Goal: Find specific page/section: Find specific page/section

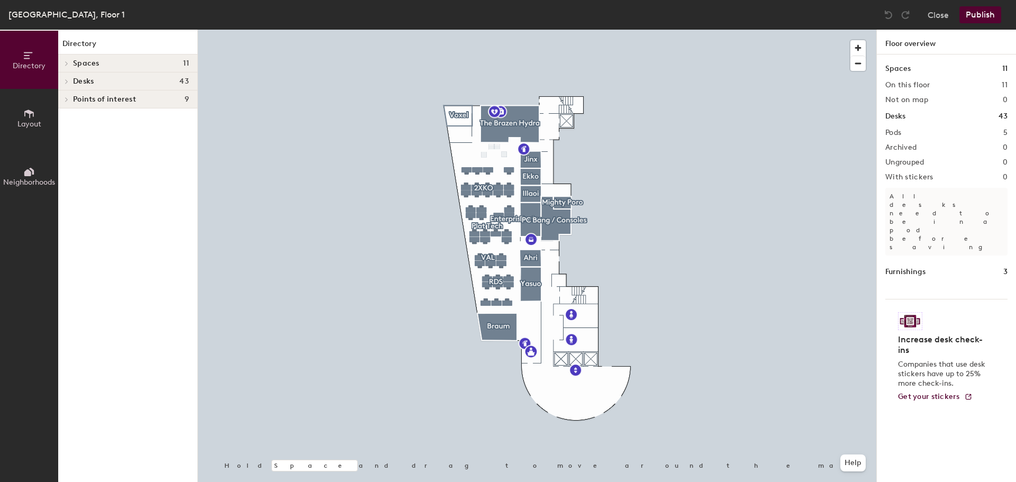
click at [466, 30] on div at bounding box center [537, 30] width 679 height 0
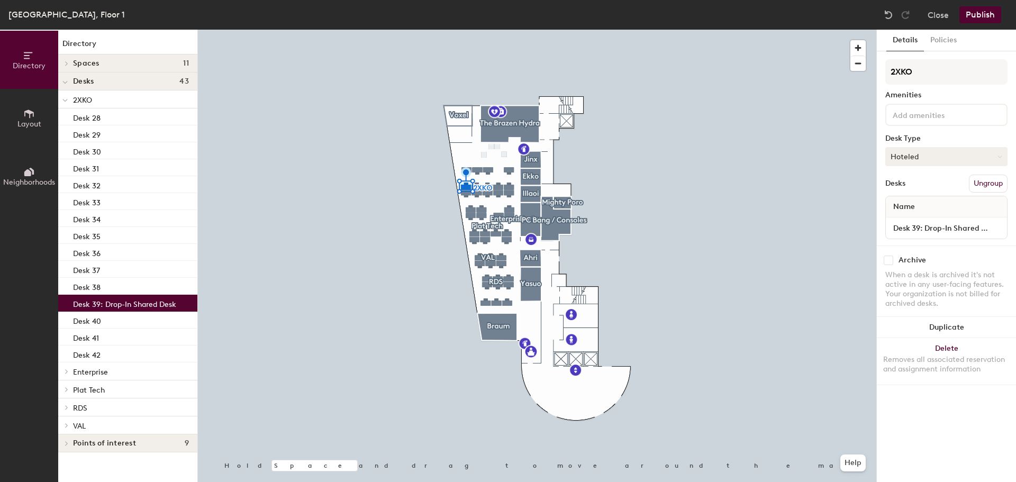
click at [943, 160] on button "Hoteled" at bounding box center [947, 156] width 122 height 19
click at [920, 209] on div "Hot" at bounding box center [939, 205] width 106 height 16
click at [934, 46] on button "Policies" at bounding box center [943, 41] width 39 height 22
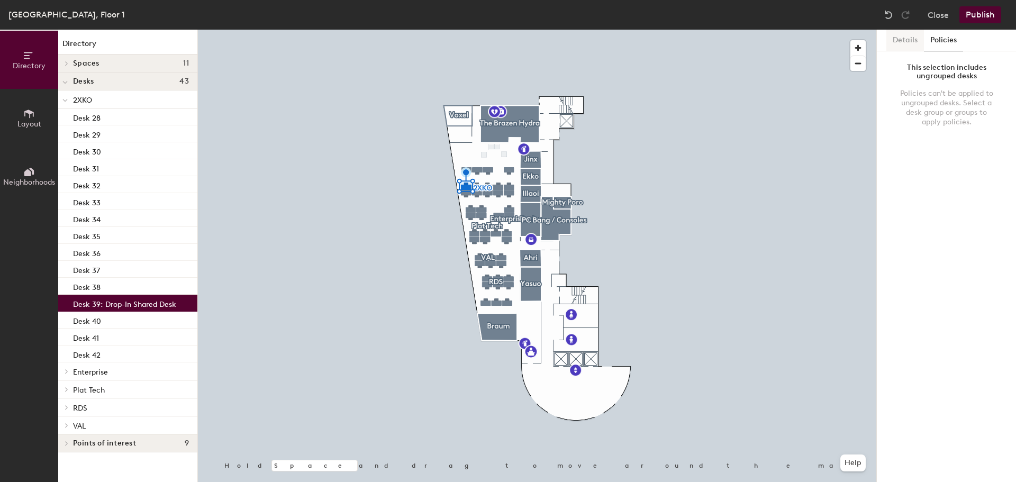
click at [894, 41] on button "Details" at bounding box center [906, 41] width 38 height 22
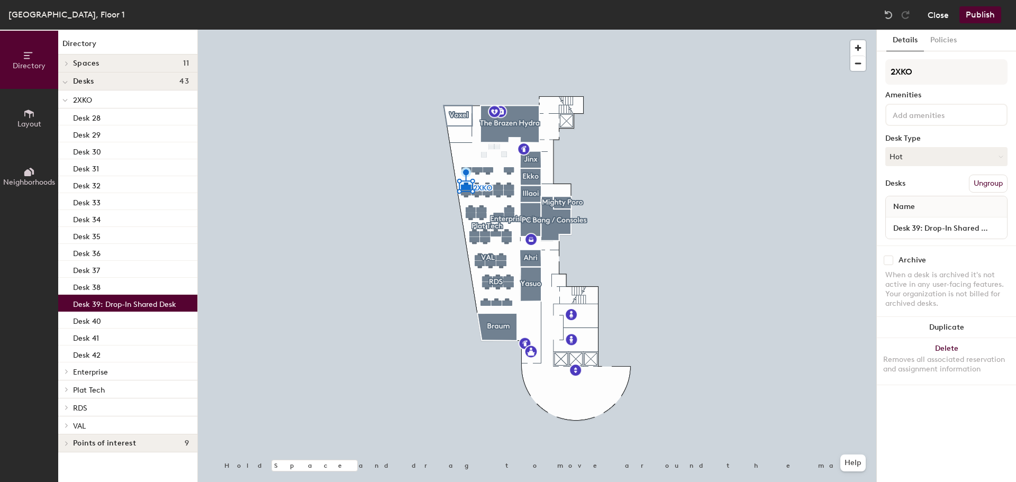
click at [934, 17] on button "Close" at bounding box center [938, 14] width 21 height 17
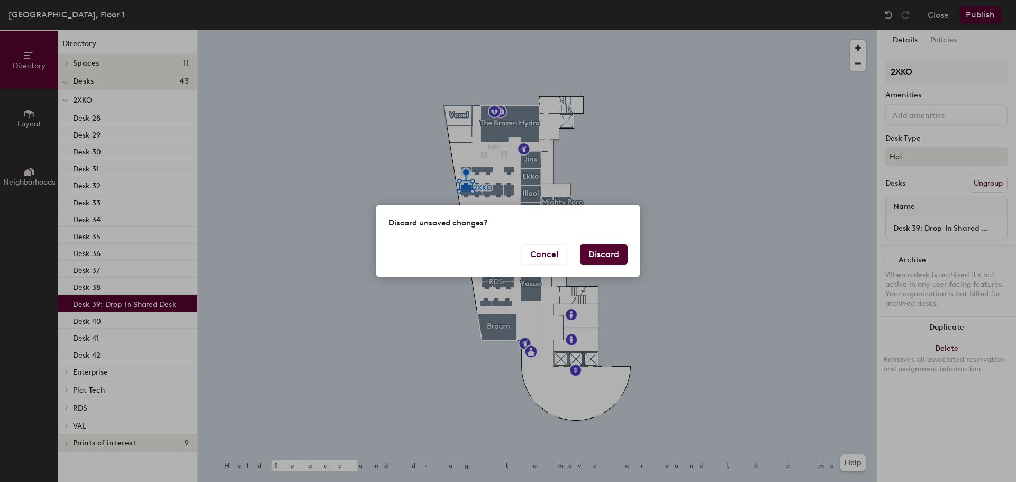
click at [619, 251] on button "Discard" at bounding box center [604, 255] width 48 height 20
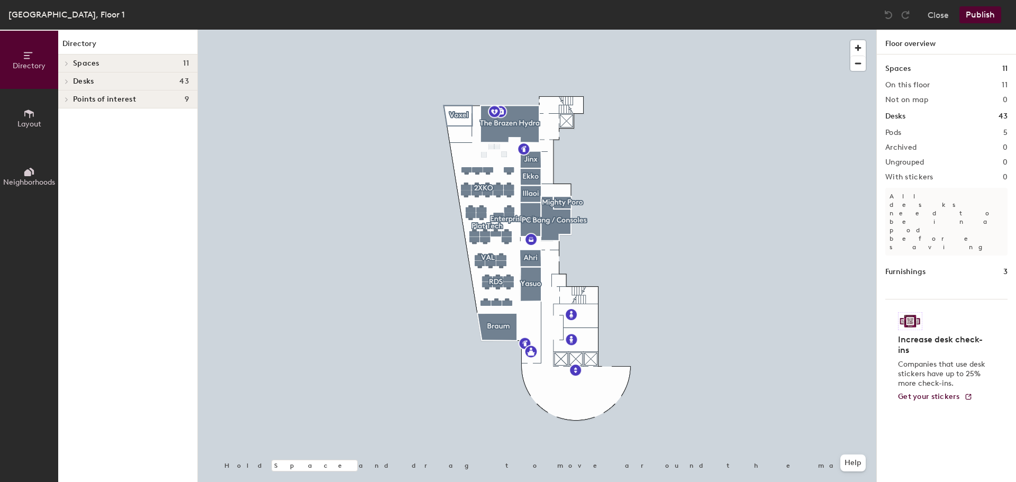
click at [20, 114] on button "Layout" at bounding box center [29, 118] width 58 height 58
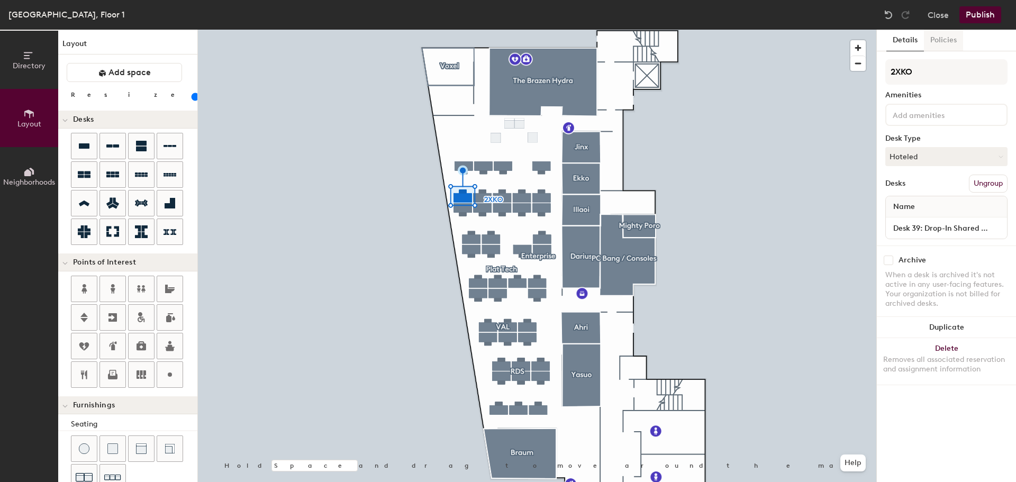
click at [949, 38] on button "Policies" at bounding box center [943, 41] width 39 height 22
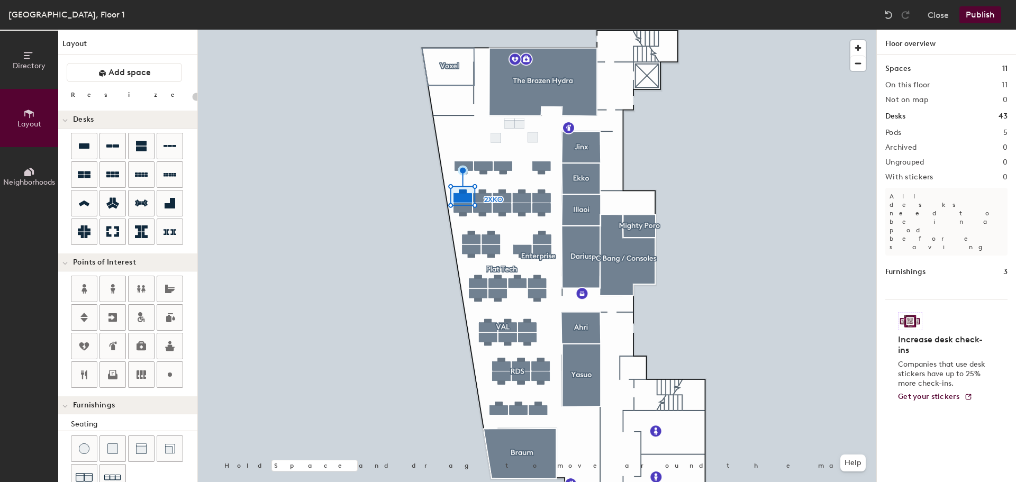
type input "100"
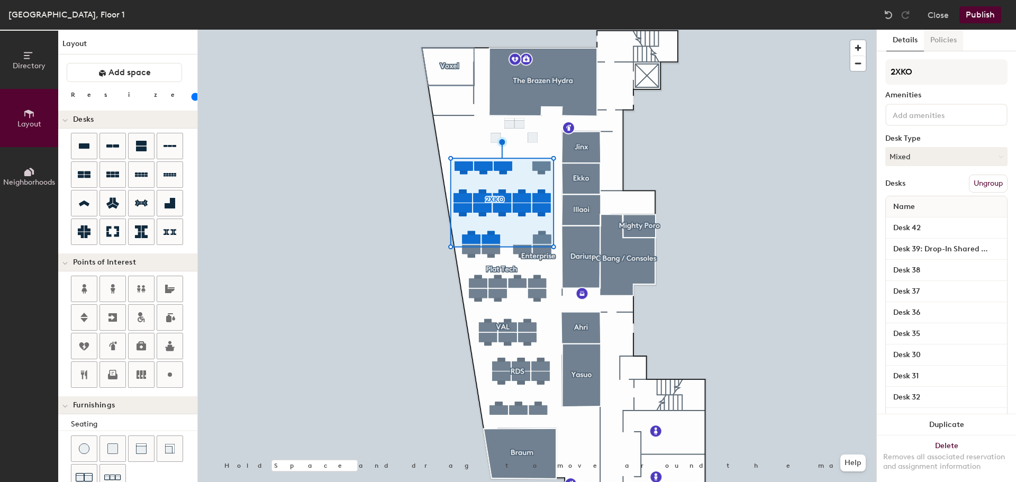
click at [952, 38] on button "Policies" at bounding box center [943, 41] width 39 height 22
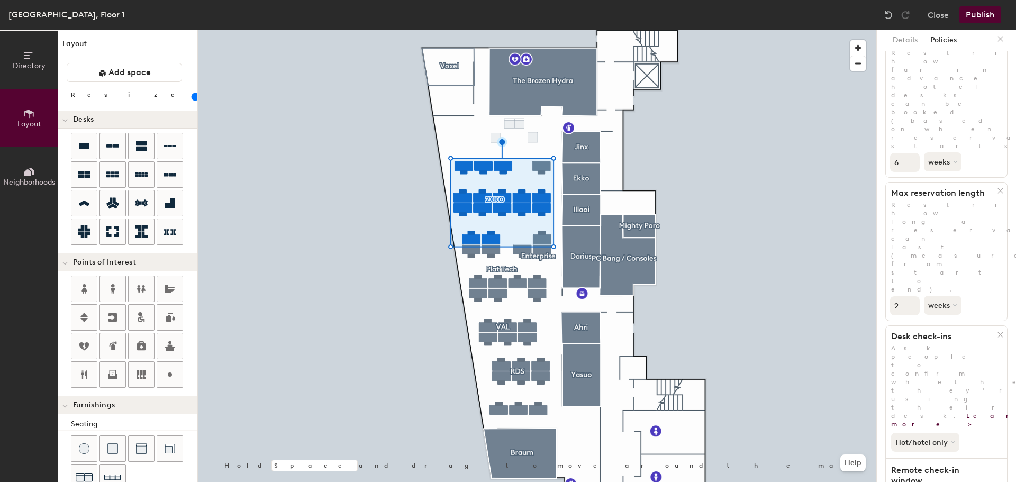
scroll to position [78, 0]
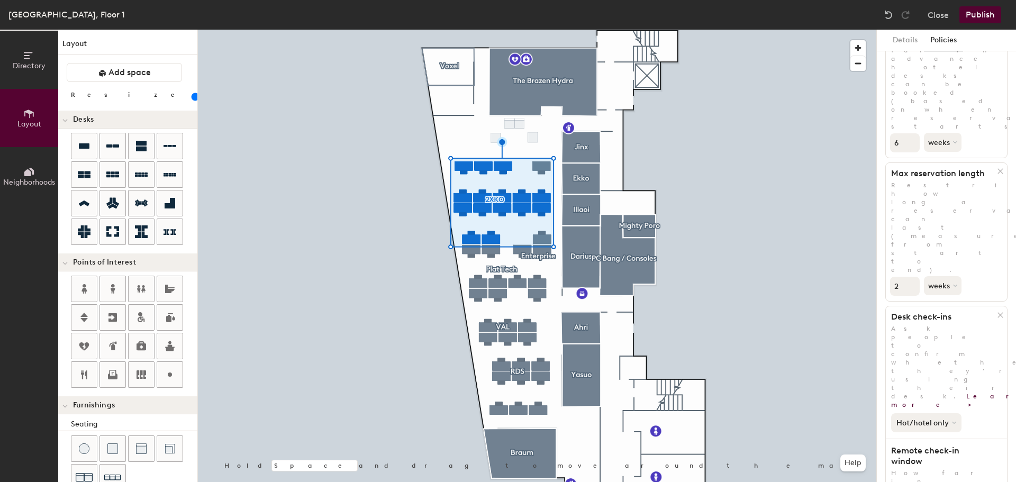
click at [952, 421] on icon at bounding box center [954, 423] width 4 height 4
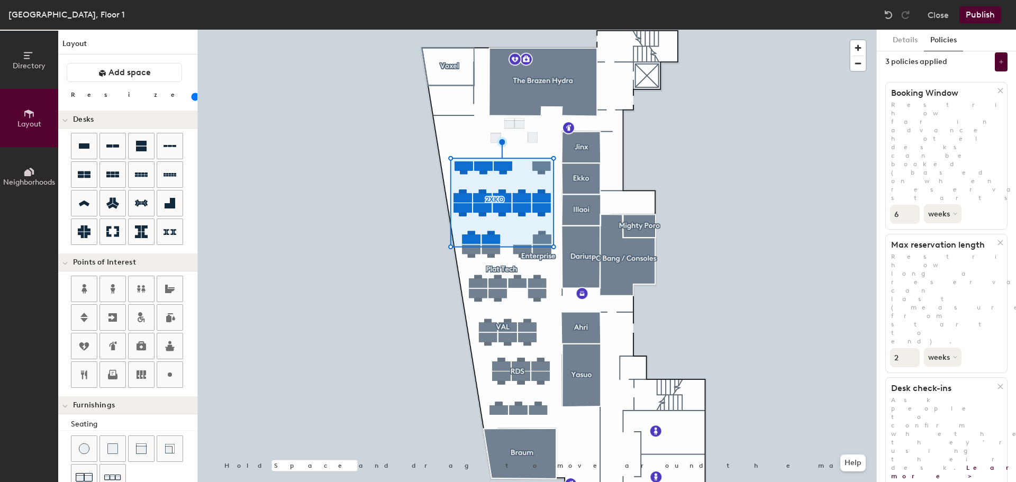
scroll to position [0, 0]
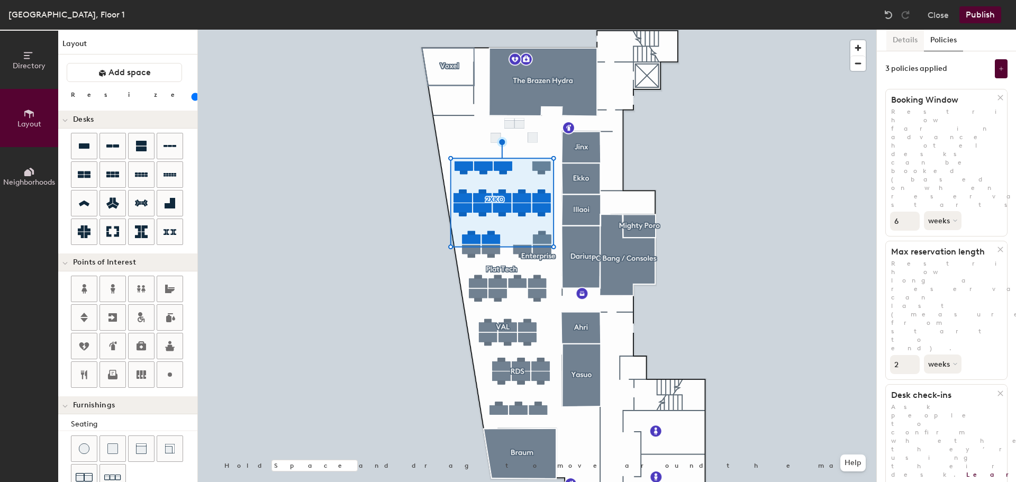
click at [902, 42] on button "Details" at bounding box center [906, 41] width 38 height 22
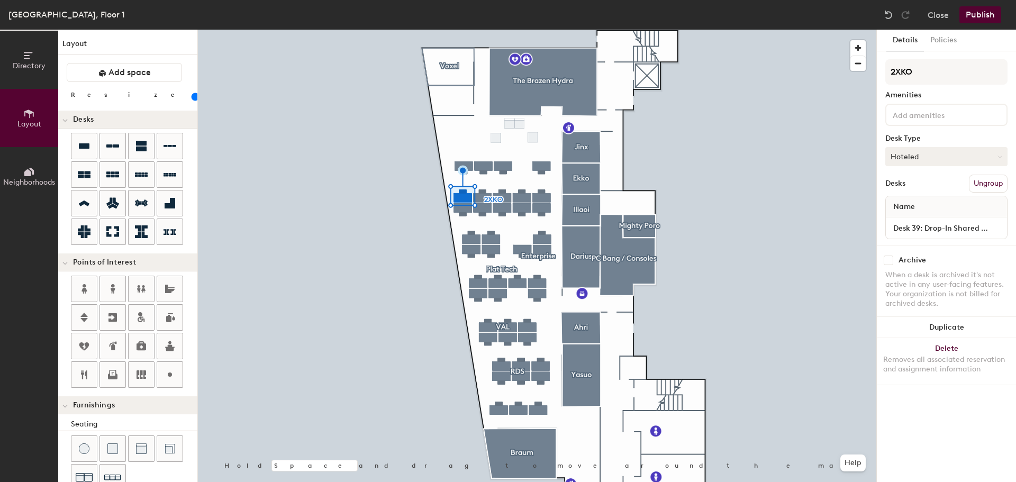
click at [958, 161] on button "Hoteled" at bounding box center [947, 156] width 122 height 19
click at [902, 206] on div "Hot" at bounding box center [939, 205] width 106 height 16
click at [940, 41] on button "Policies" at bounding box center [943, 41] width 39 height 22
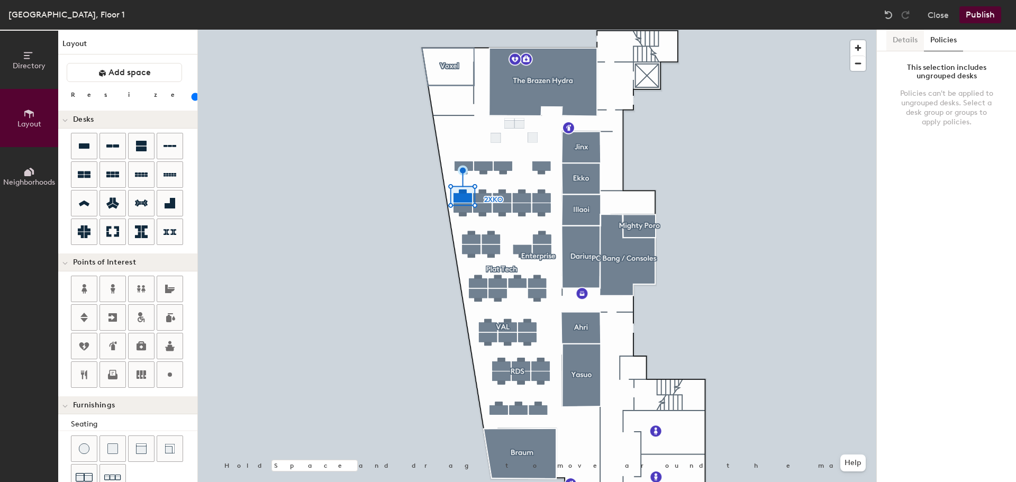
click at [912, 42] on button "Details" at bounding box center [906, 41] width 38 height 22
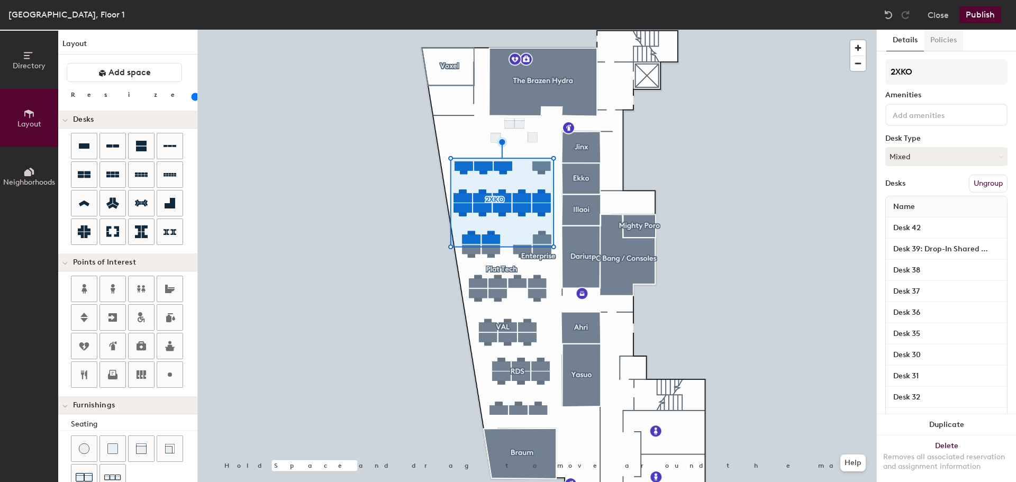
click at [936, 43] on button "Policies" at bounding box center [943, 41] width 39 height 22
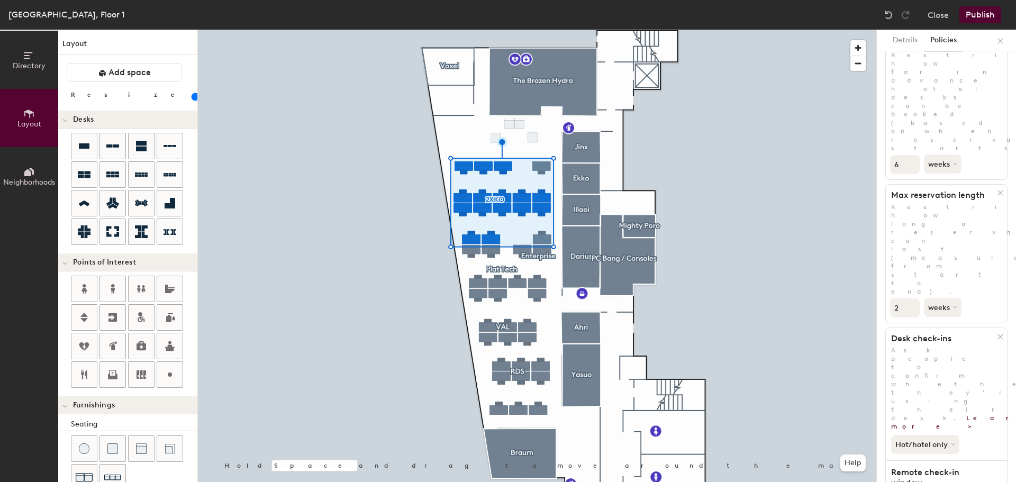
scroll to position [78, 0]
